Goal: Register for event/course

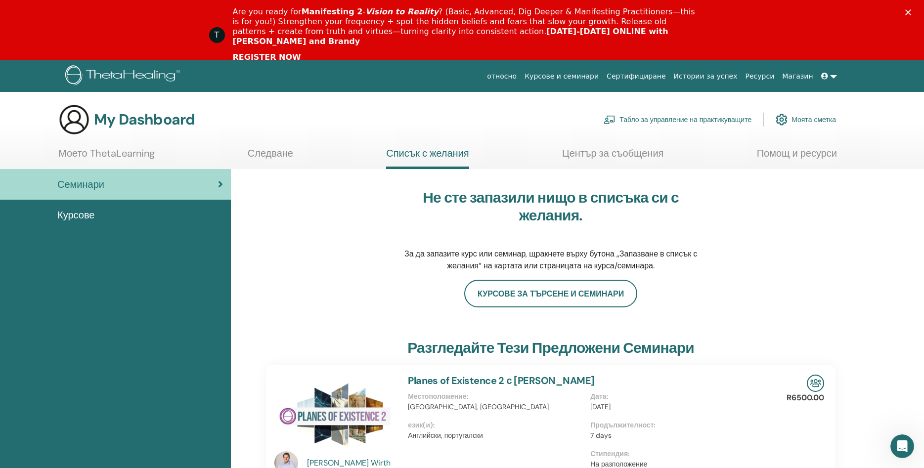
click at [835, 75] on link at bounding box center [829, 76] width 24 height 18
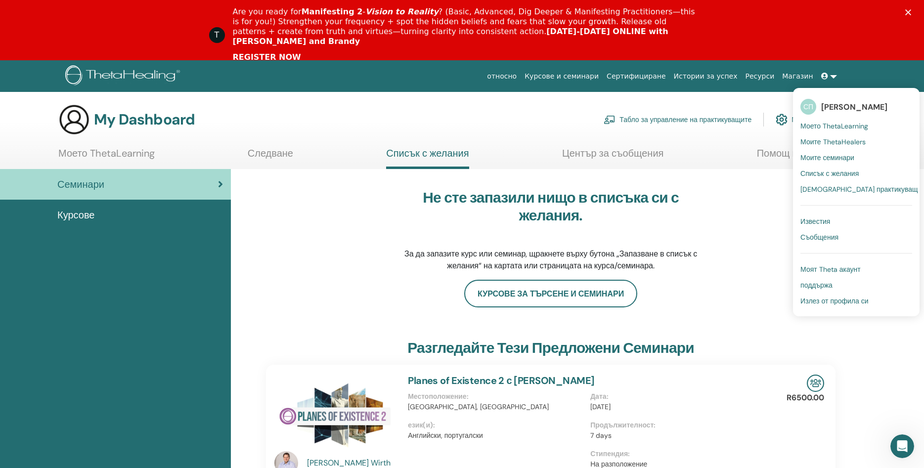
click at [826, 158] on span "Моите семинари" at bounding box center [827, 157] width 54 height 9
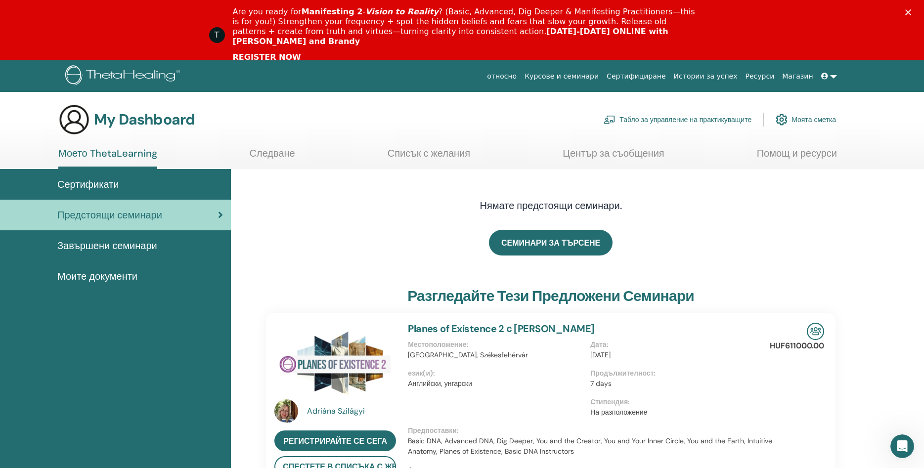
click at [829, 78] on span at bounding box center [825, 76] width 9 height 8
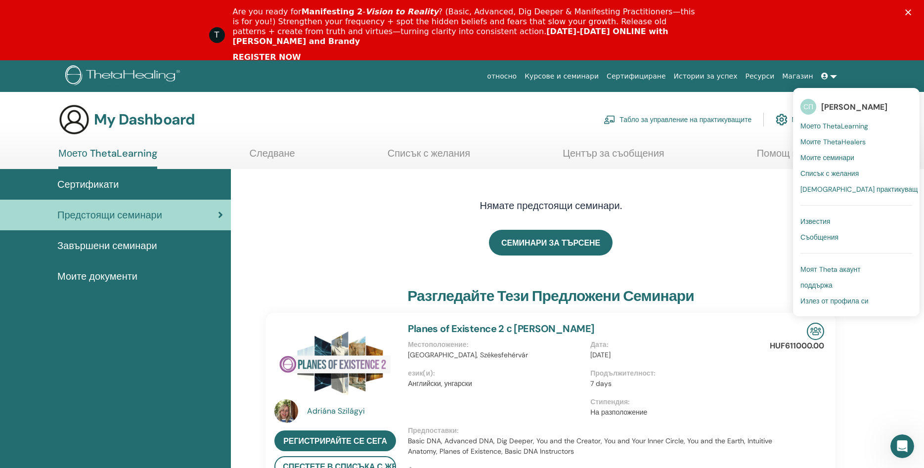
click at [837, 140] on span "Моите ThetaHealers" at bounding box center [832, 141] width 65 height 9
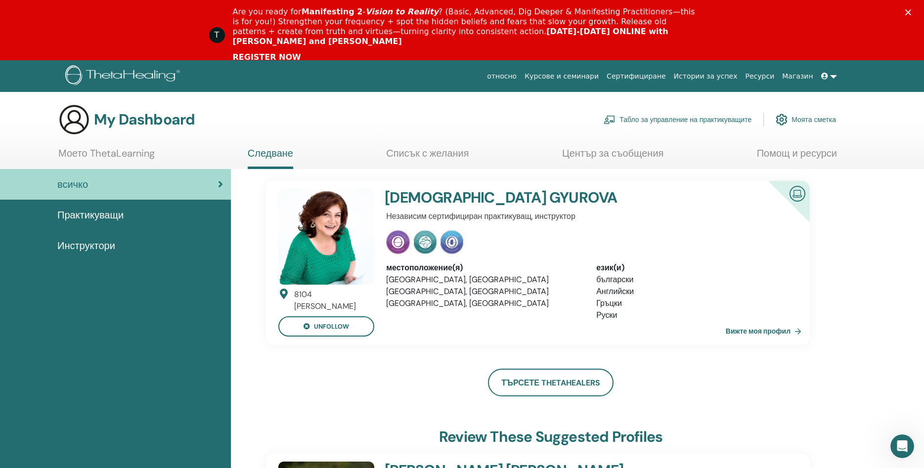
click at [86, 217] on span "Практикуващи" at bounding box center [90, 215] width 66 height 15
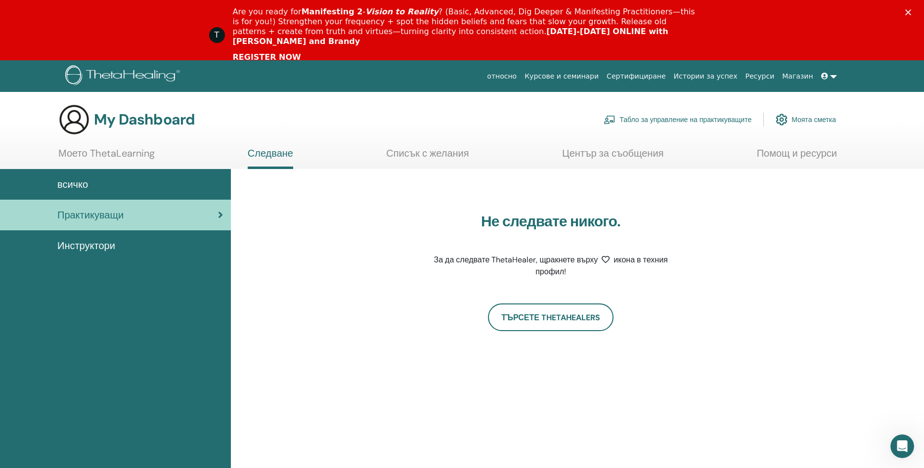
click at [813, 121] on link "Моята сметка" at bounding box center [806, 120] width 60 height 22
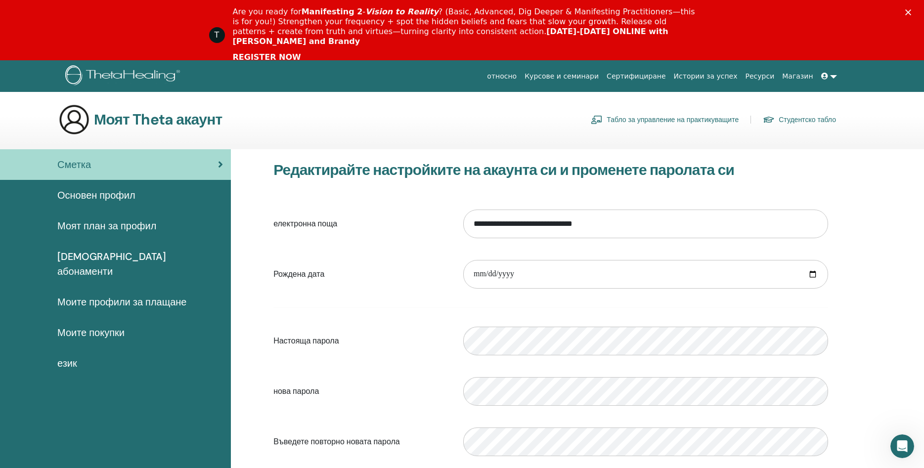
click at [602, 72] on link "Курсове и семинари" at bounding box center [562, 76] width 82 height 18
click at [603, 77] on link "Курсове и семинари" at bounding box center [562, 76] width 82 height 18
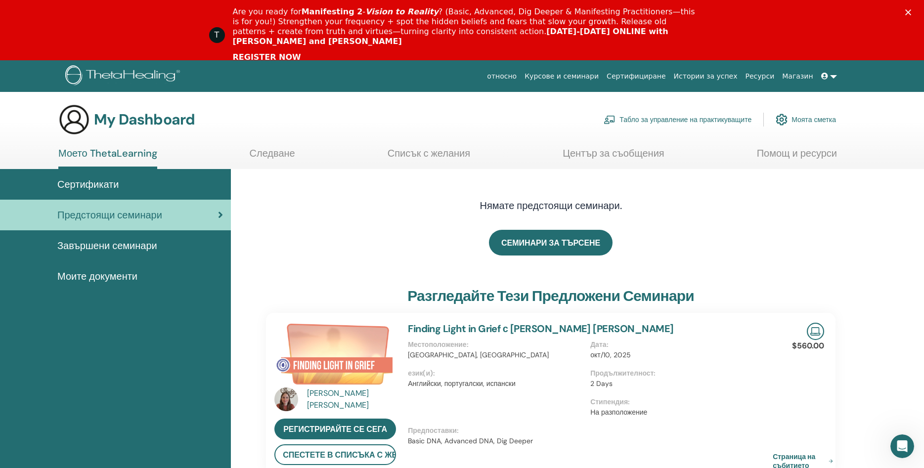
click at [595, 77] on link "Курсове и семинари" at bounding box center [562, 76] width 82 height 18
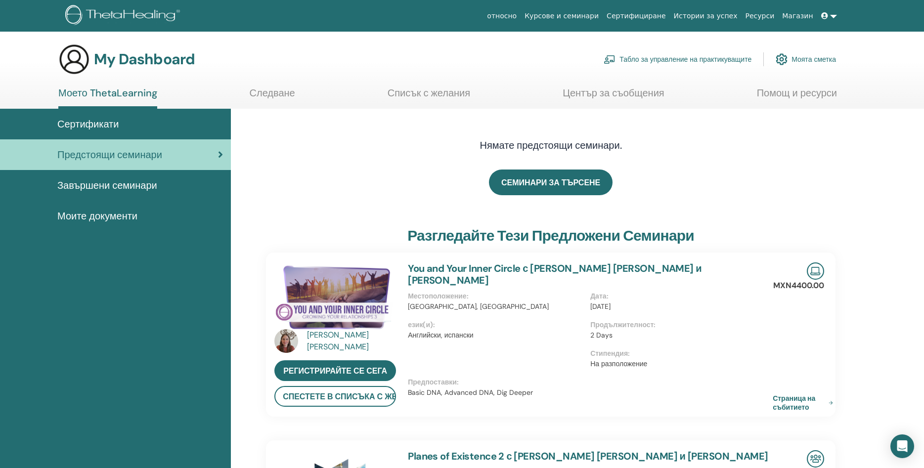
click at [120, 189] on span "Завършени семинари" at bounding box center [107, 185] width 100 height 15
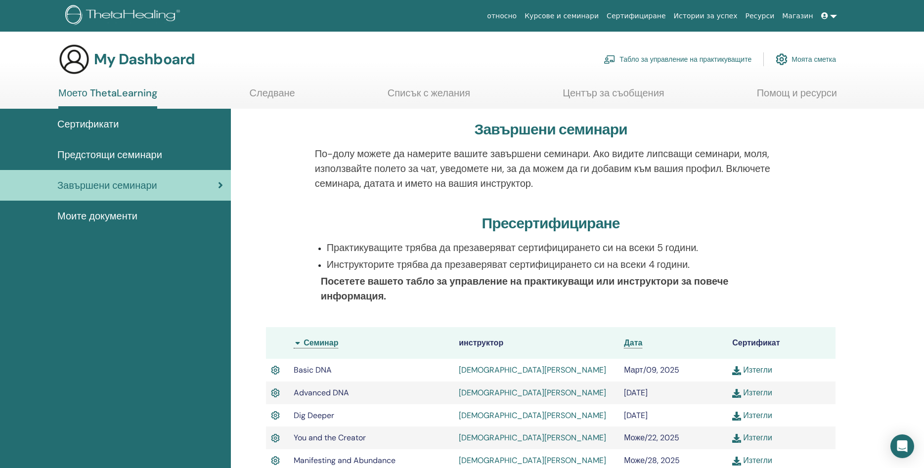
click at [120, 216] on span "Моите документи" at bounding box center [97, 216] width 80 height 15
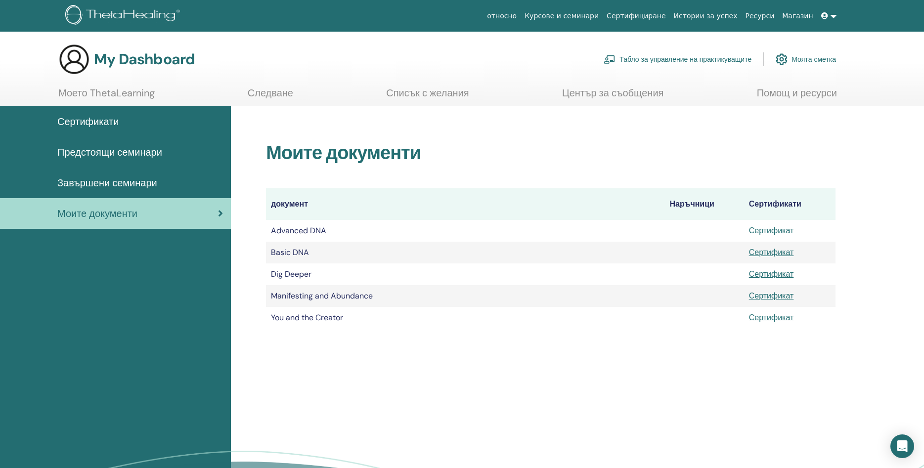
click at [101, 124] on span "Сертификати" at bounding box center [87, 121] width 61 height 15
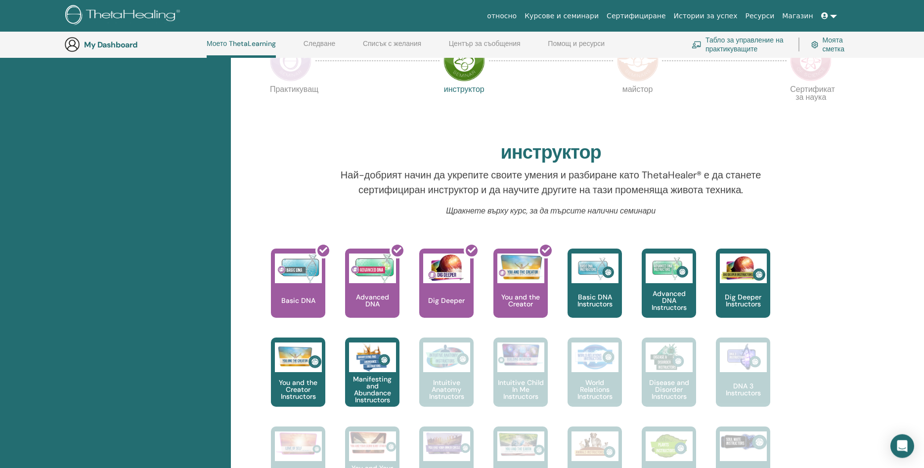
scroll to position [227, 0]
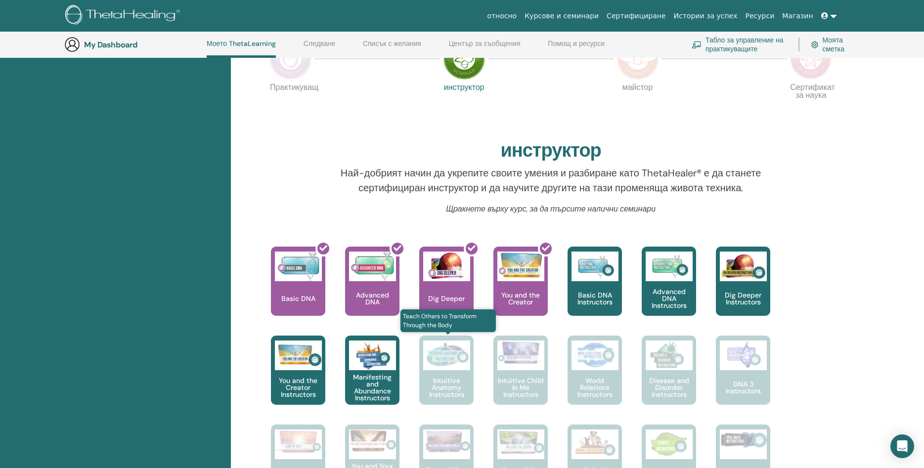
click at [453, 379] on p "Intuitive Anatomy Instructors" at bounding box center [446, 387] width 54 height 21
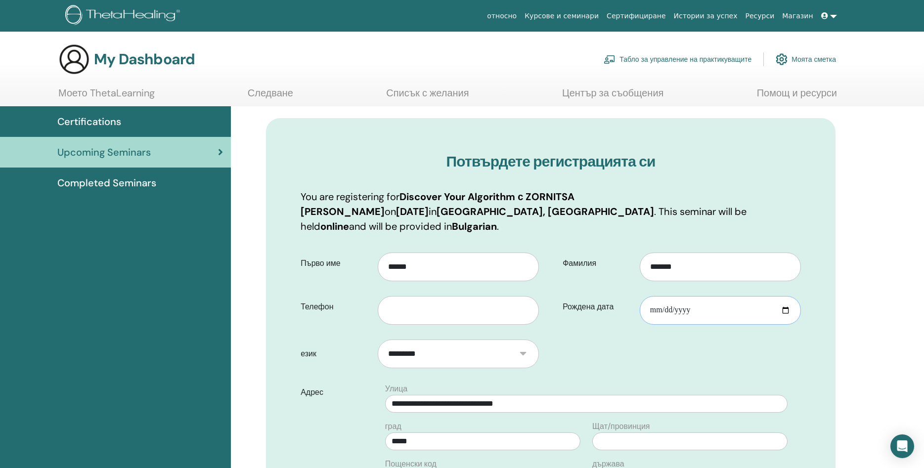
click at [783, 297] on input "Рождена дата" at bounding box center [720, 310] width 161 height 29
click at [670, 299] on input "Рождена дата" at bounding box center [720, 310] width 161 height 29
type input "**********"
click at [434, 296] on input "text" at bounding box center [458, 310] width 161 height 29
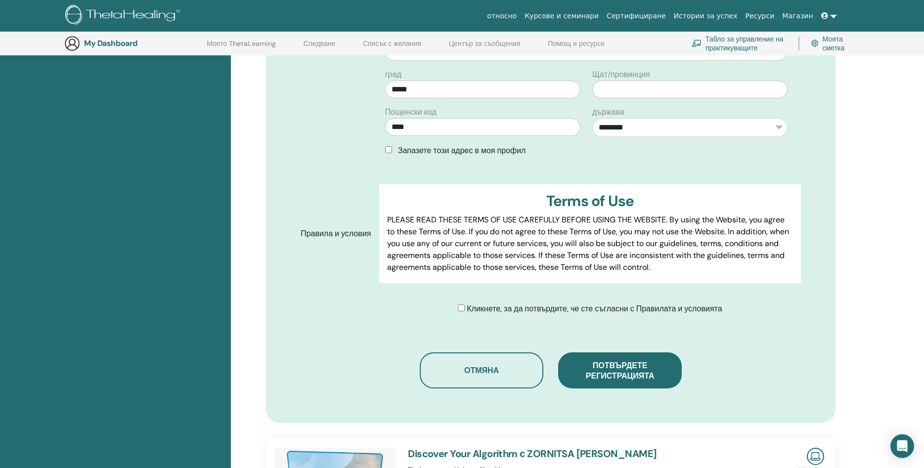
scroll to position [376, 0]
type input "**********"
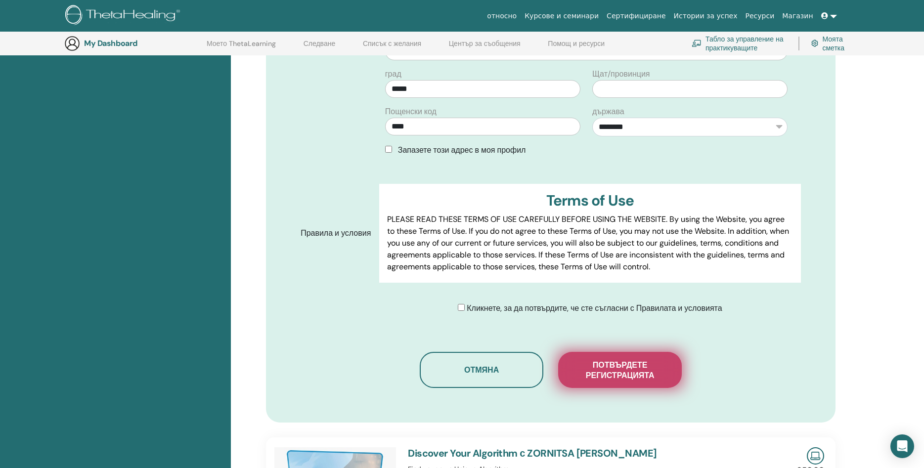
click at [632, 364] on span "Потвърдете регистрацията" at bounding box center [619, 370] width 99 height 21
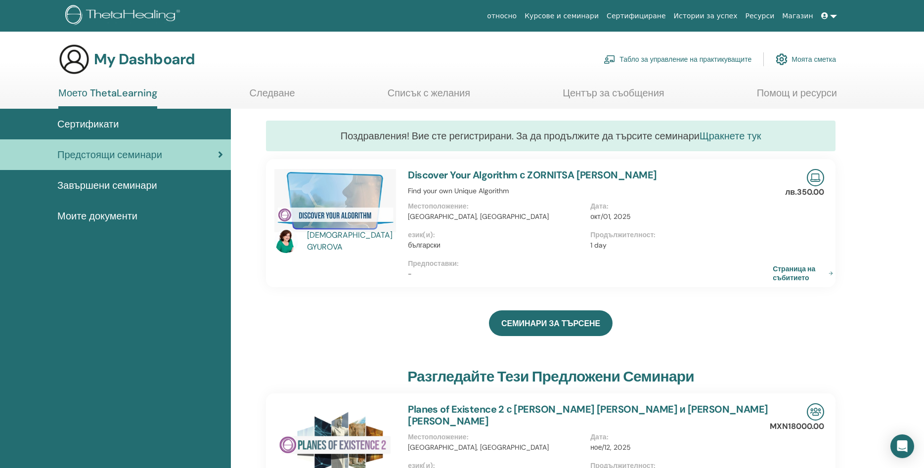
click at [724, 135] on link "Щракнете тук" at bounding box center [729, 136] width 61 height 13
